Goal: Task Accomplishment & Management: Use online tool/utility

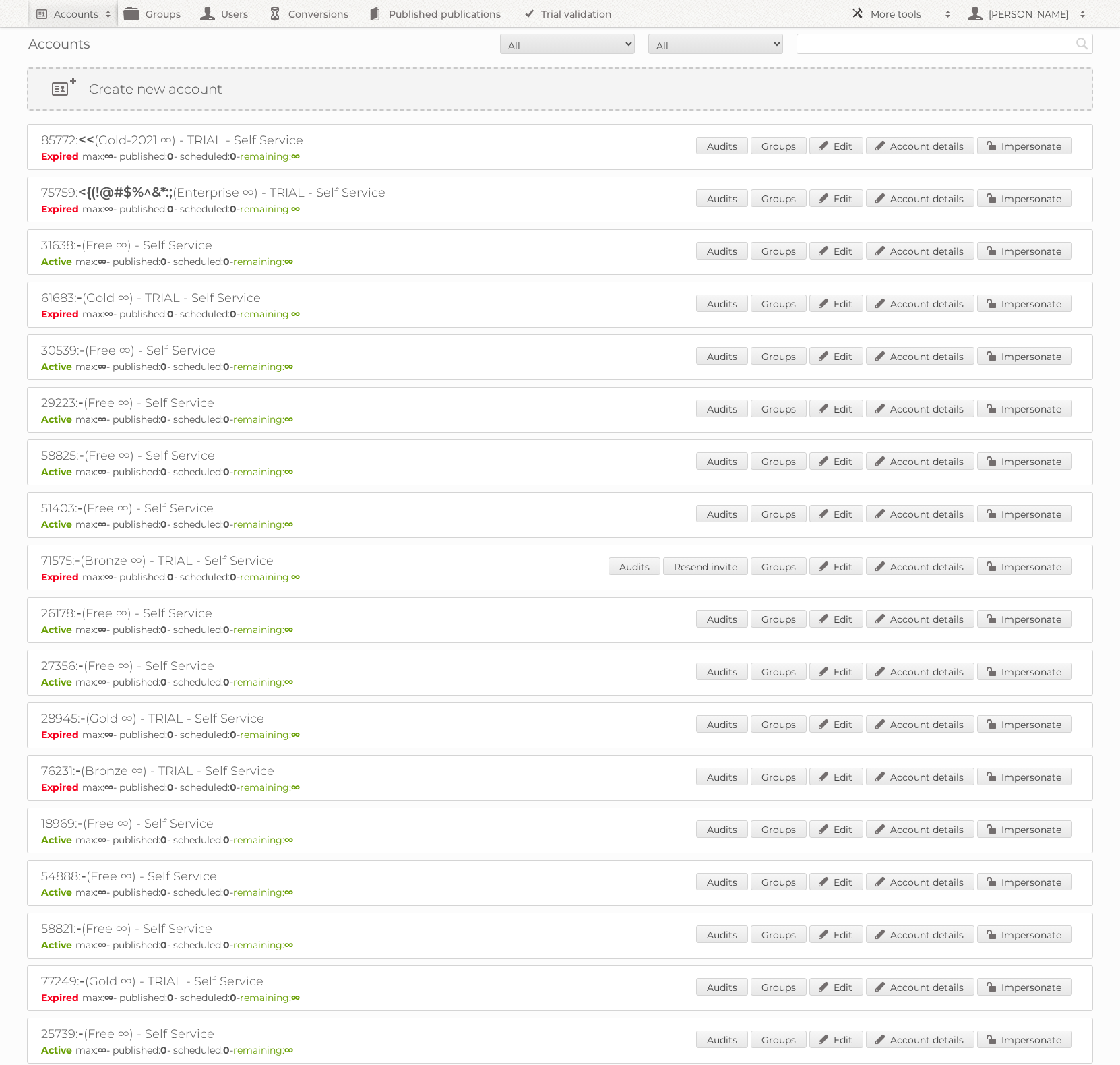
click at [907, 15] on h2 "More tools" at bounding box center [904, 14] width 67 height 14
click at [918, 182] on link "Beta Features" at bounding box center [911, 179] width 134 height 20
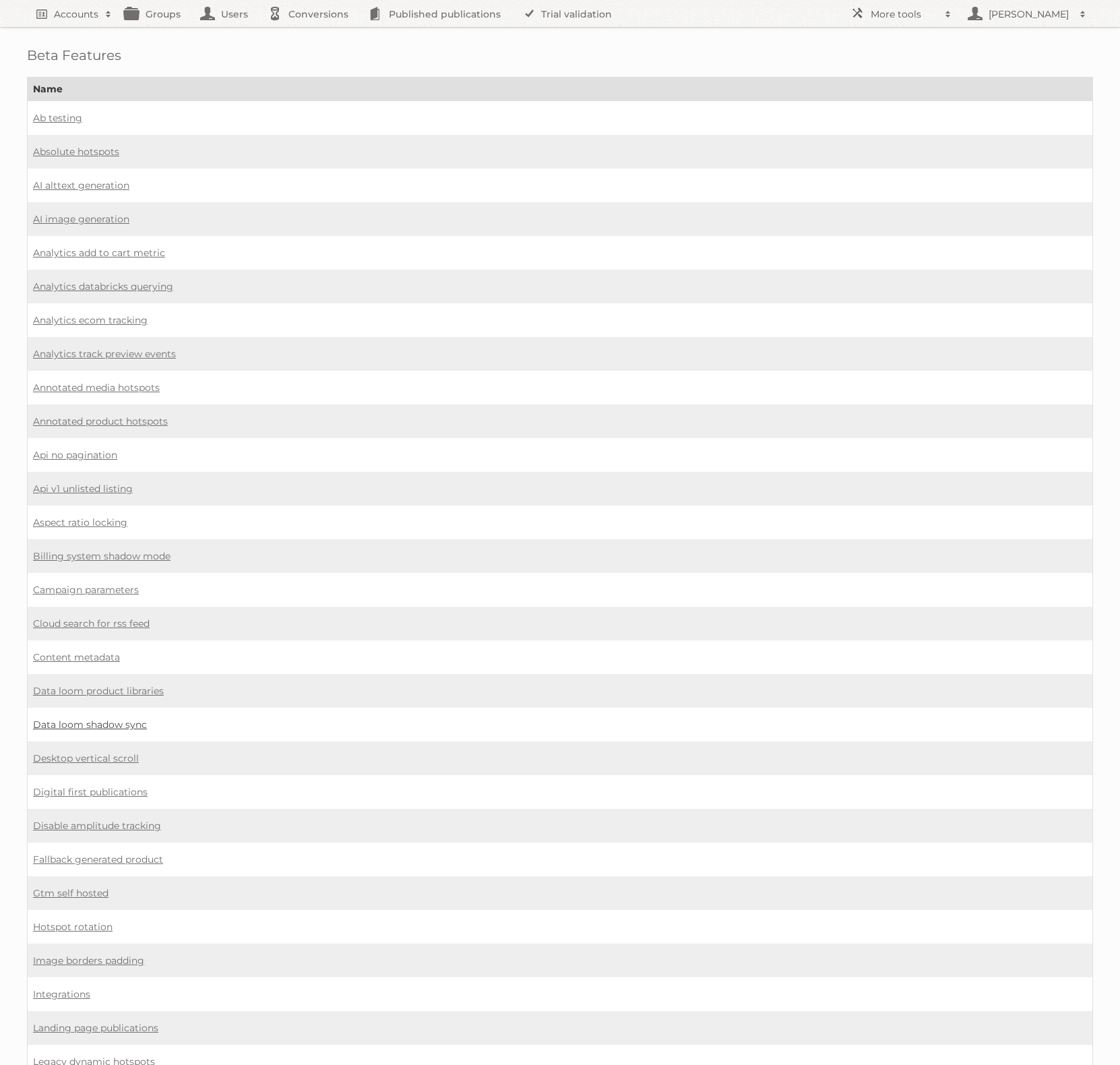
click at [134, 719] on link "Data loom shadow sync" at bounding box center [90, 725] width 114 height 12
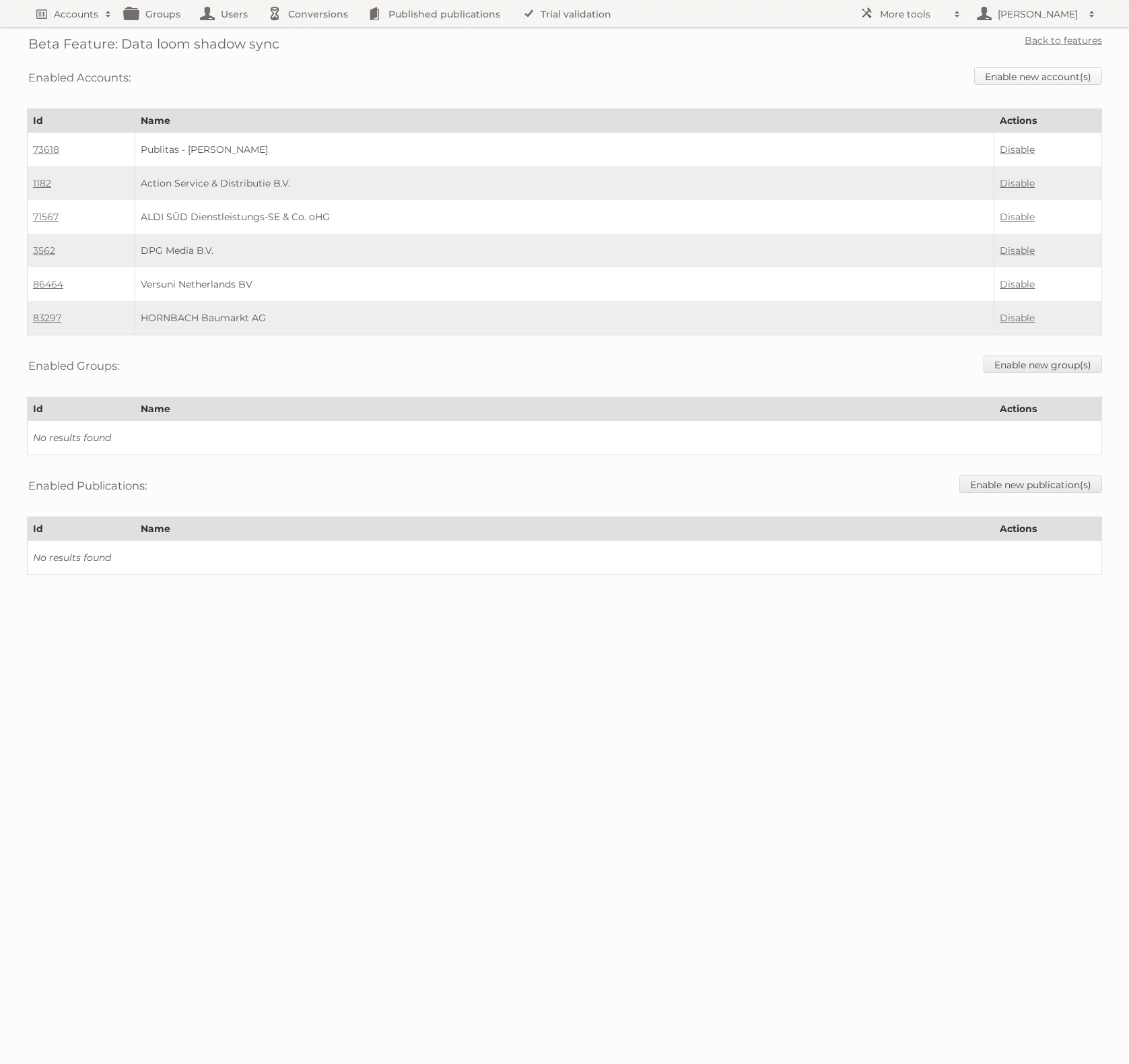
click at [1037, 82] on link "Enable new account(s)" at bounding box center [1038, 76] width 128 height 18
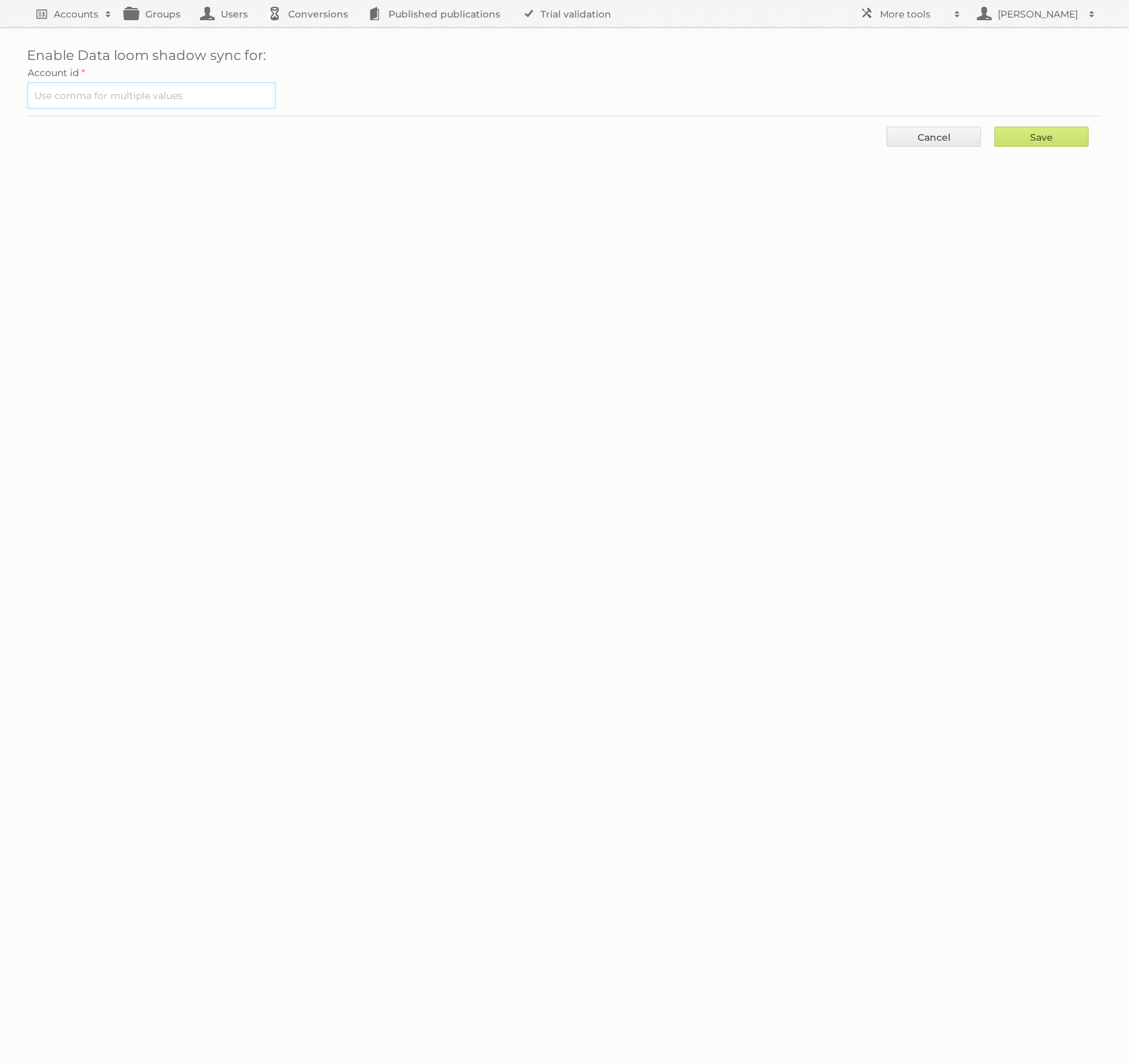
click at [188, 95] on input "text" at bounding box center [151, 96] width 249 height 27
paste input "86464, 84707, 78368, 3562, 77462, 9, 78112, 73429, 20985, 77528, 89832, 76687, …"
type input "86464, 84707, 78368, 3562, 77462, 9, 78112, 73429, 20985, 77528, 89832, 76687, …"
click at [936, 137] on link "Cancel" at bounding box center [934, 137] width 94 height 20
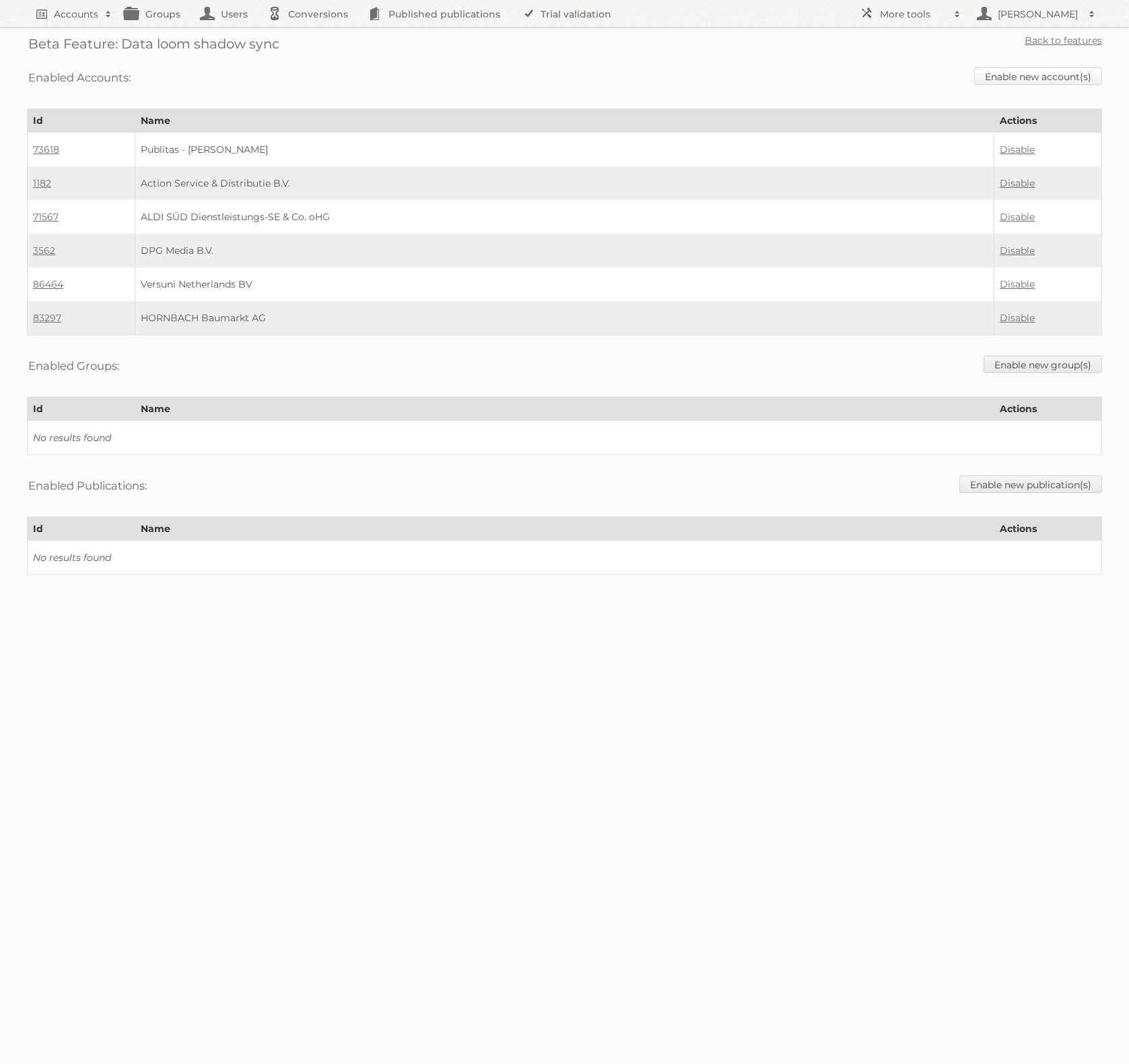
click at [1014, 77] on link "Enable new account(s)" at bounding box center [1038, 76] width 128 height 18
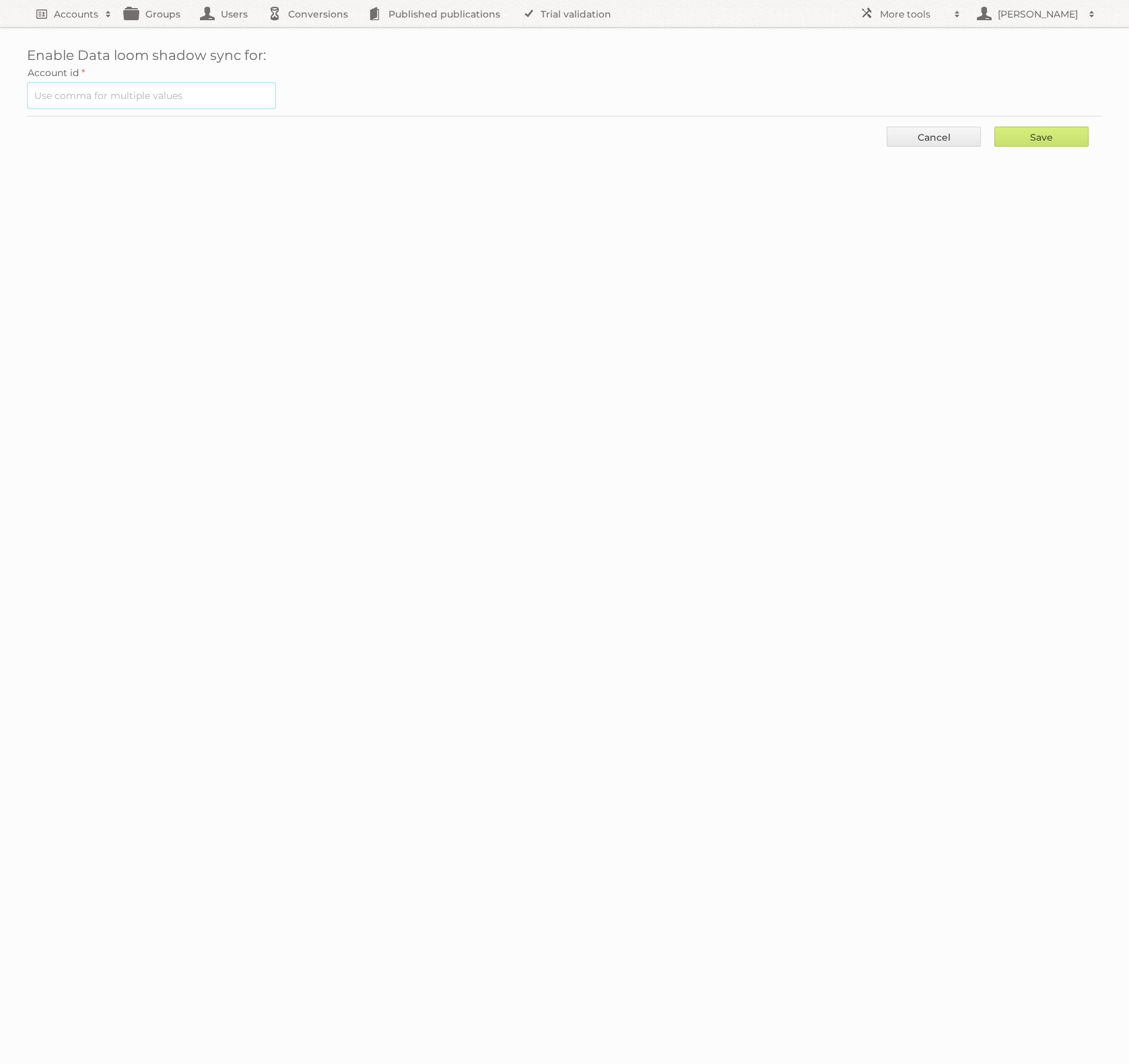
click at [167, 92] on input "text" at bounding box center [151, 96] width 249 height 27
paste input "86464, 84707, 78368, 3562, 77462, 9, 78112, 73429, 20985, 77528, 89832, 76687, …"
type input "86464, 84707, 78368, 3562, 77462, 9, 78112, 73429, 20985, 77528, 89832, 76687, …"
click at [1040, 138] on input "Save" at bounding box center [1042, 137] width 94 height 20
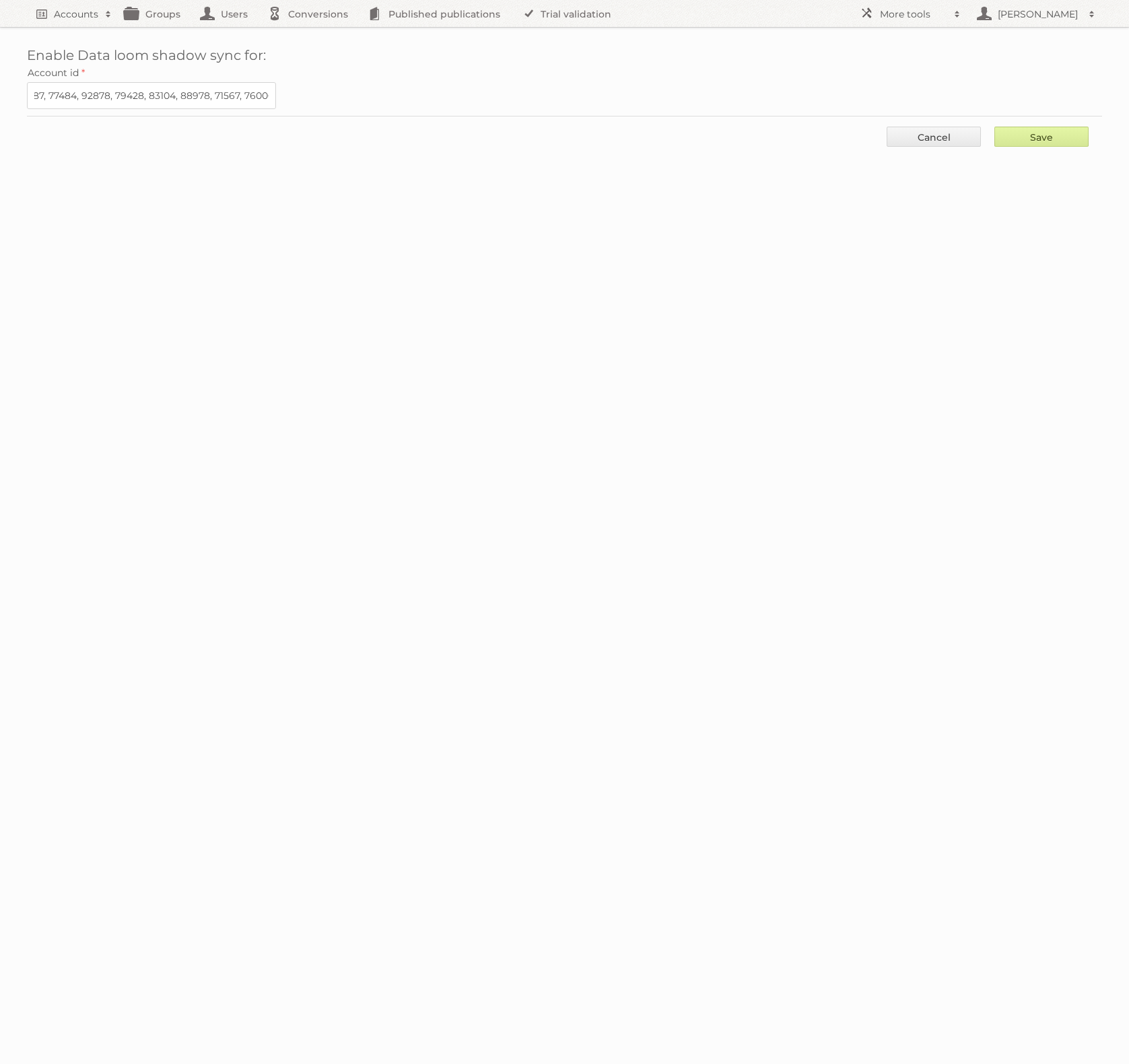
type input "..."
